Goal: Transaction & Acquisition: Purchase product/service

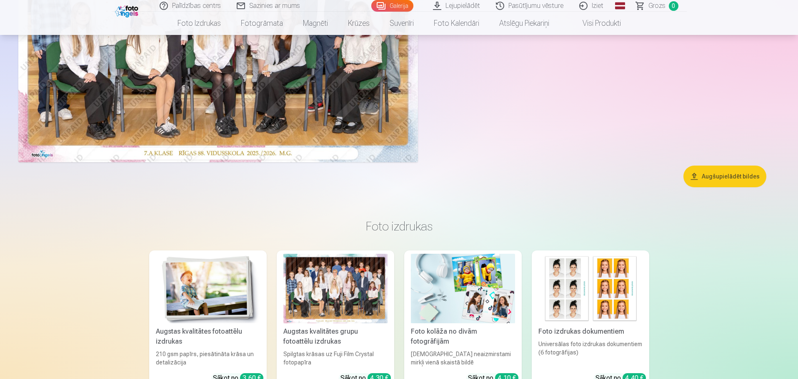
scroll to position [208, 0]
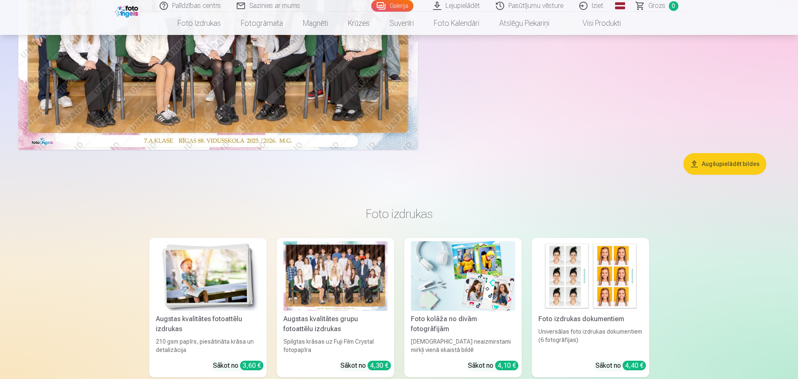
click at [733, 167] on button "Augšupielādēt bildes" at bounding box center [724, 164] width 83 height 22
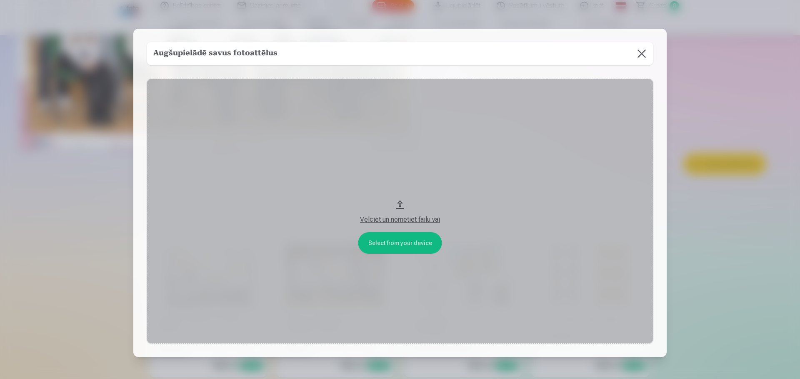
click at [394, 239] on button "Velciet un nometiet failu vai" at bounding box center [400, 212] width 506 height 266
click at [636, 52] on button at bounding box center [641, 53] width 23 height 23
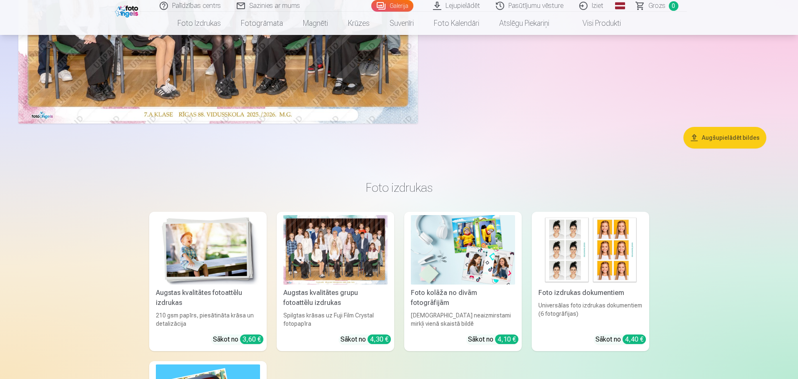
scroll to position [333, 0]
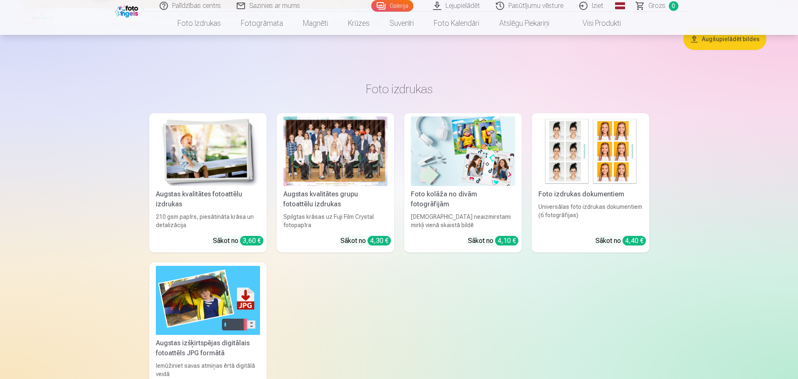
click at [351, 217] on div "Spilgtas krāsas uz Fuji Film Crystal fotopapīra" at bounding box center [335, 221] width 111 height 17
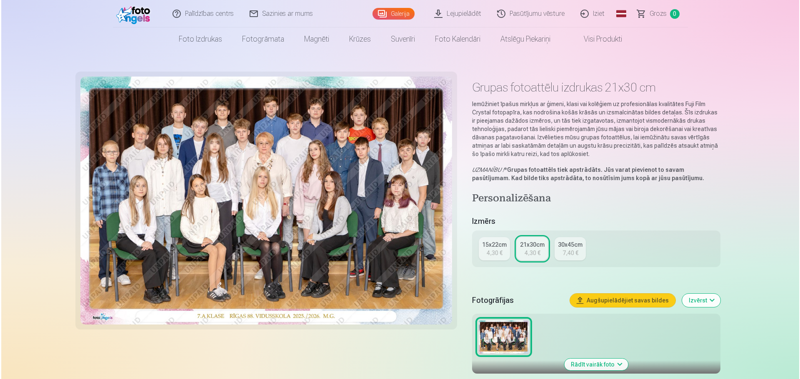
scroll to position [167, 0]
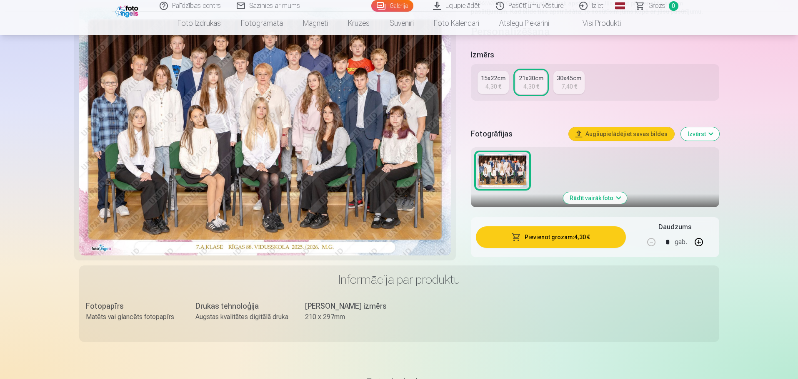
click at [571, 244] on button "Pievienot grozam : 4,30 €" at bounding box center [551, 238] width 150 height 22
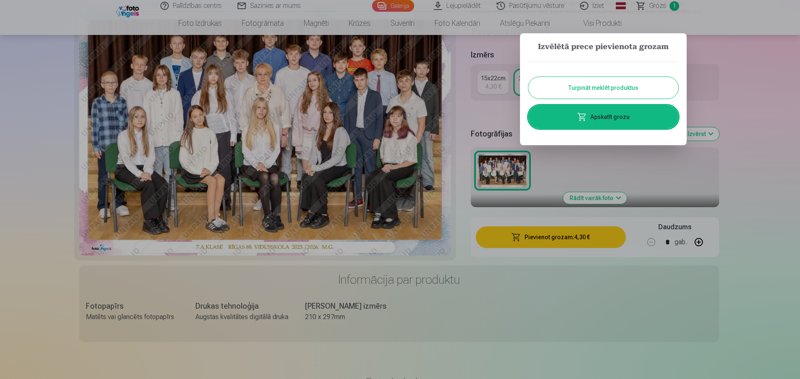
click at [632, 113] on link "Apskatīt grozu" at bounding box center [603, 116] width 150 height 23
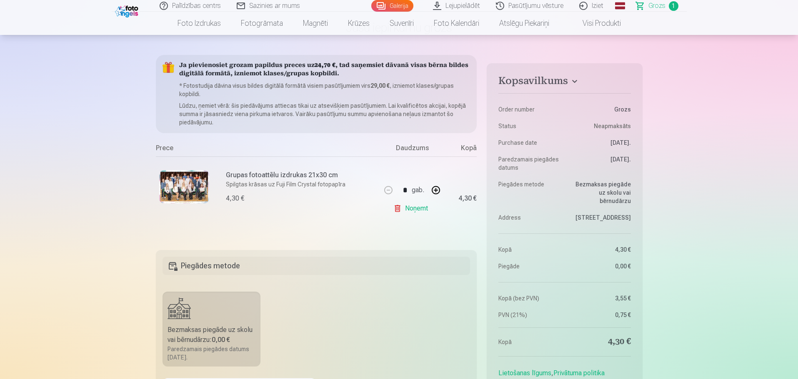
scroll to position [167, 0]
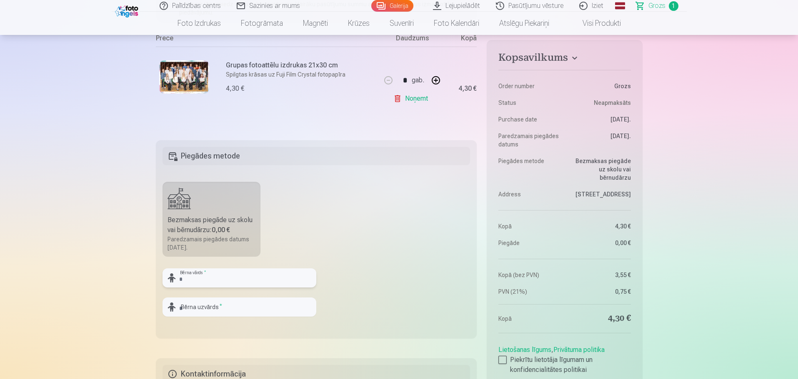
click at [255, 279] on input "text" at bounding box center [239, 278] width 154 height 19
